Goal: Use online tool/utility: Utilize a website feature to perform a specific function

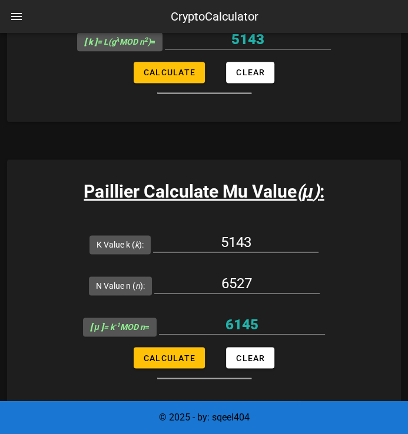
scroll to position [722, 0]
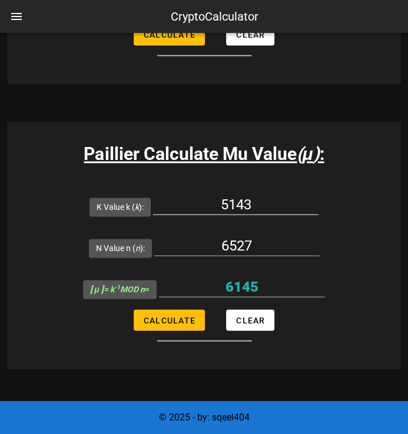
click at [280, 207] on input "5143" at bounding box center [235, 204] width 165 height 19
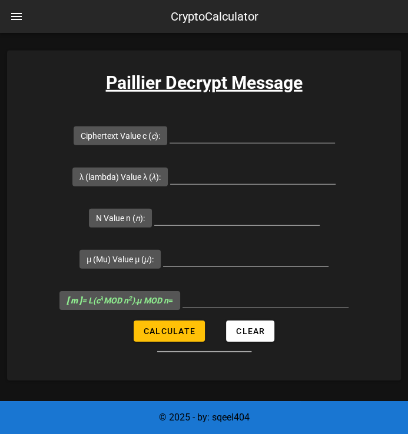
scroll to position [1510, 0]
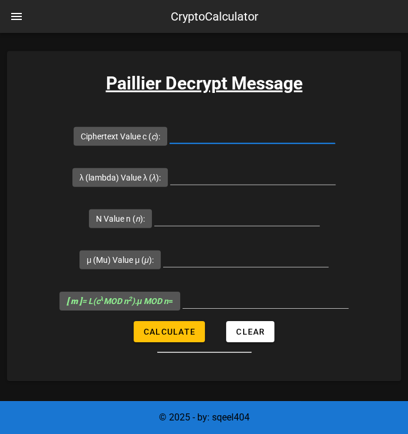
click at [236, 138] on input "Ciphertext Value c ( c ):" at bounding box center [251, 134] width 165 height 19
type input "30566829"
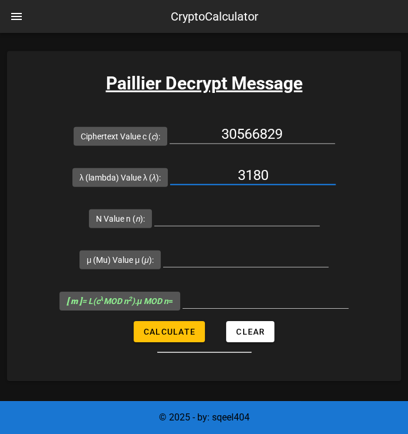
type input "3180"
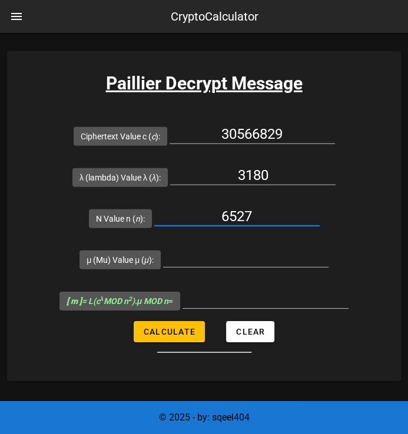
type input "6527"
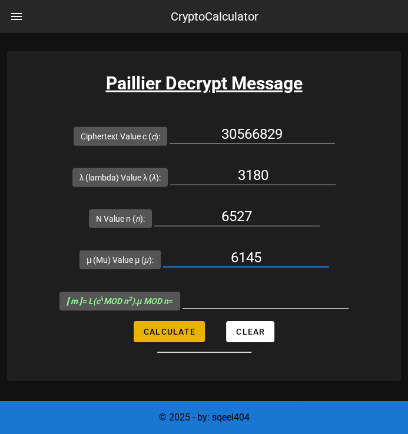
type input "6145"
click at [162, 331] on span "Calculate" at bounding box center [169, 331] width 52 height 9
type input "1075"
